Goal: Task Accomplishment & Management: Use online tool/utility

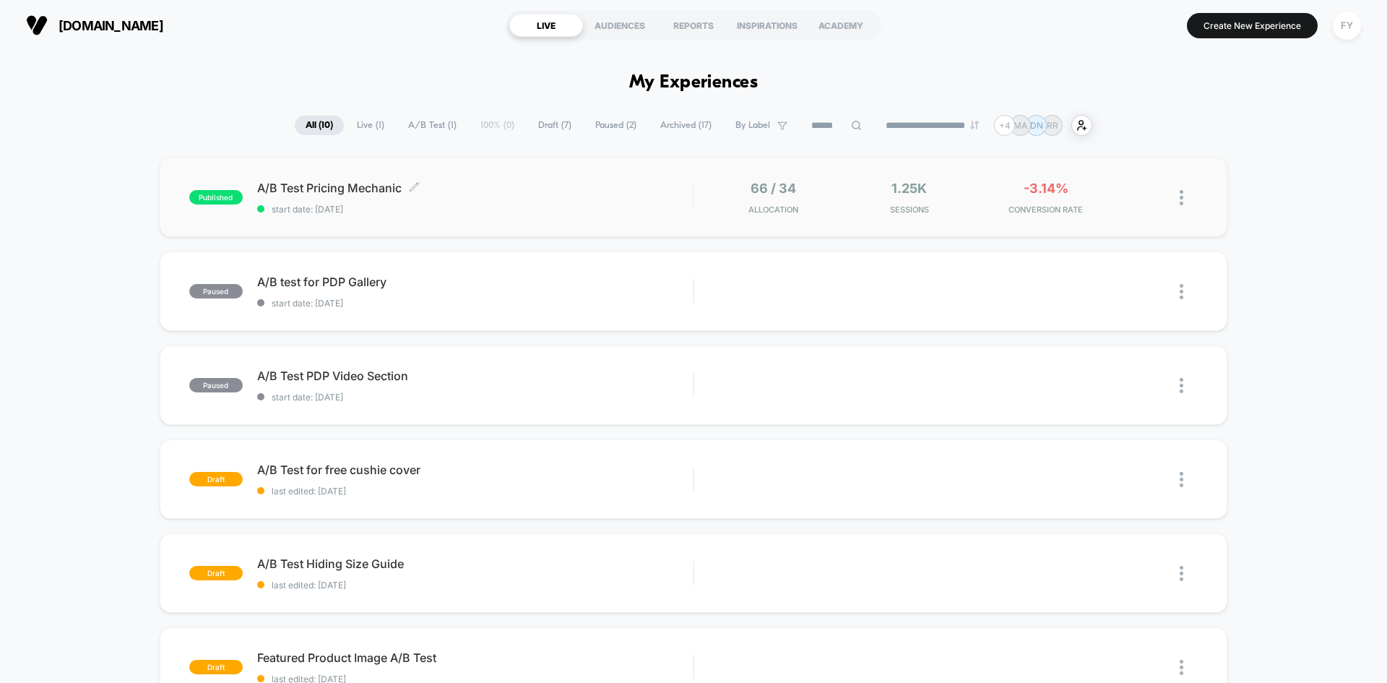
click at [637, 195] on div "A/B Test Pricing Mechanic Click to edit experience details Click to edit experi…" at bounding box center [475, 198] width 436 height 34
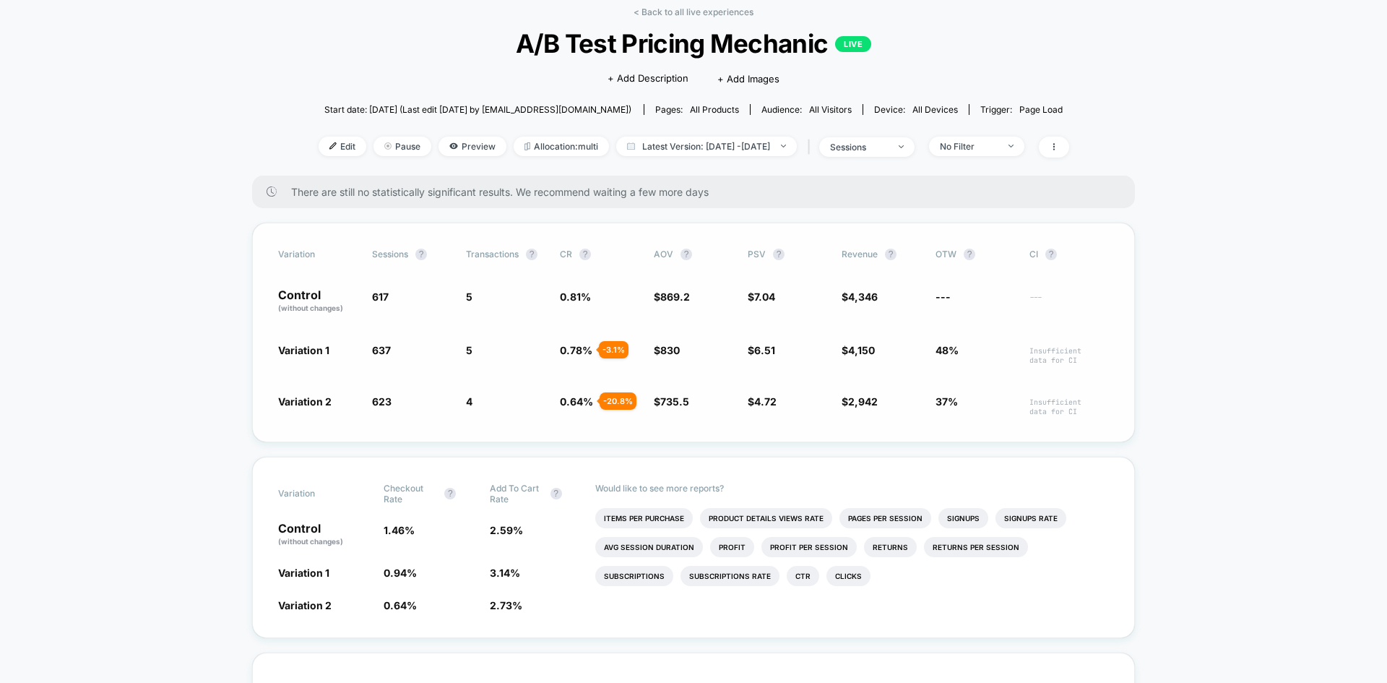
scroll to position [72, 0]
